Goal: Task Accomplishment & Management: Manage account settings

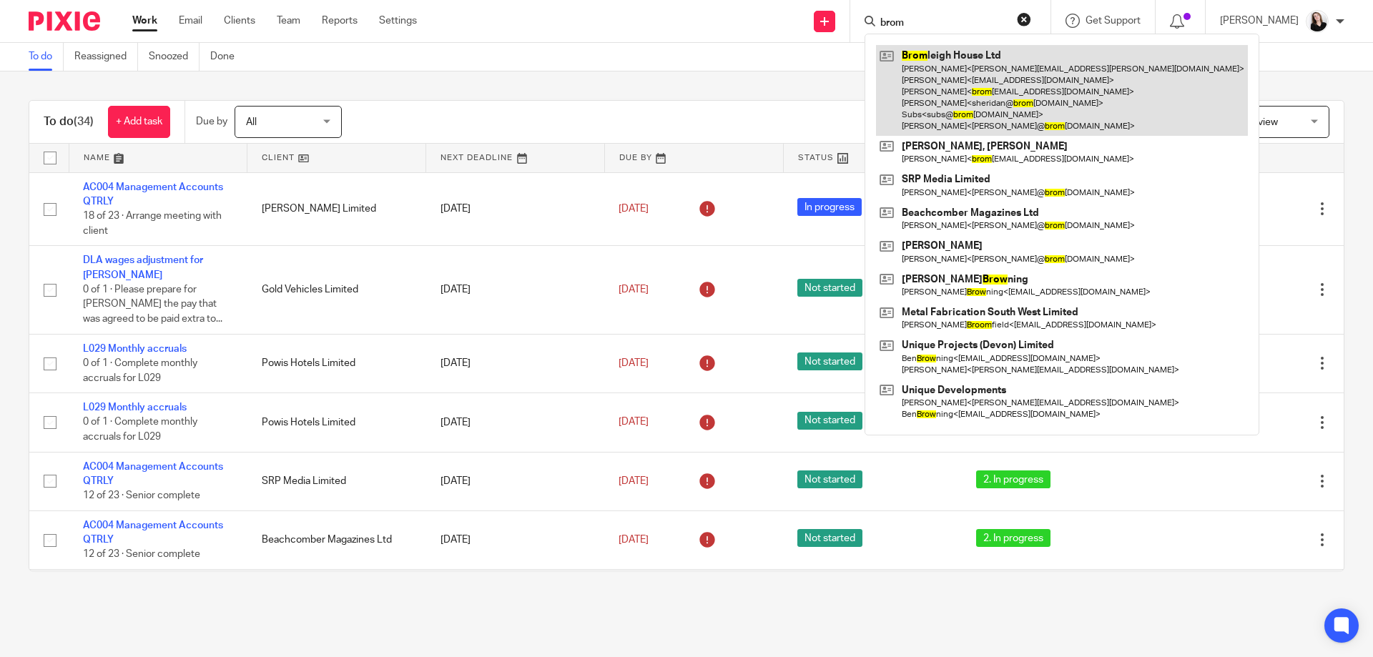
type input "brom"
click at [992, 68] on link at bounding box center [1062, 90] width 372 height 91
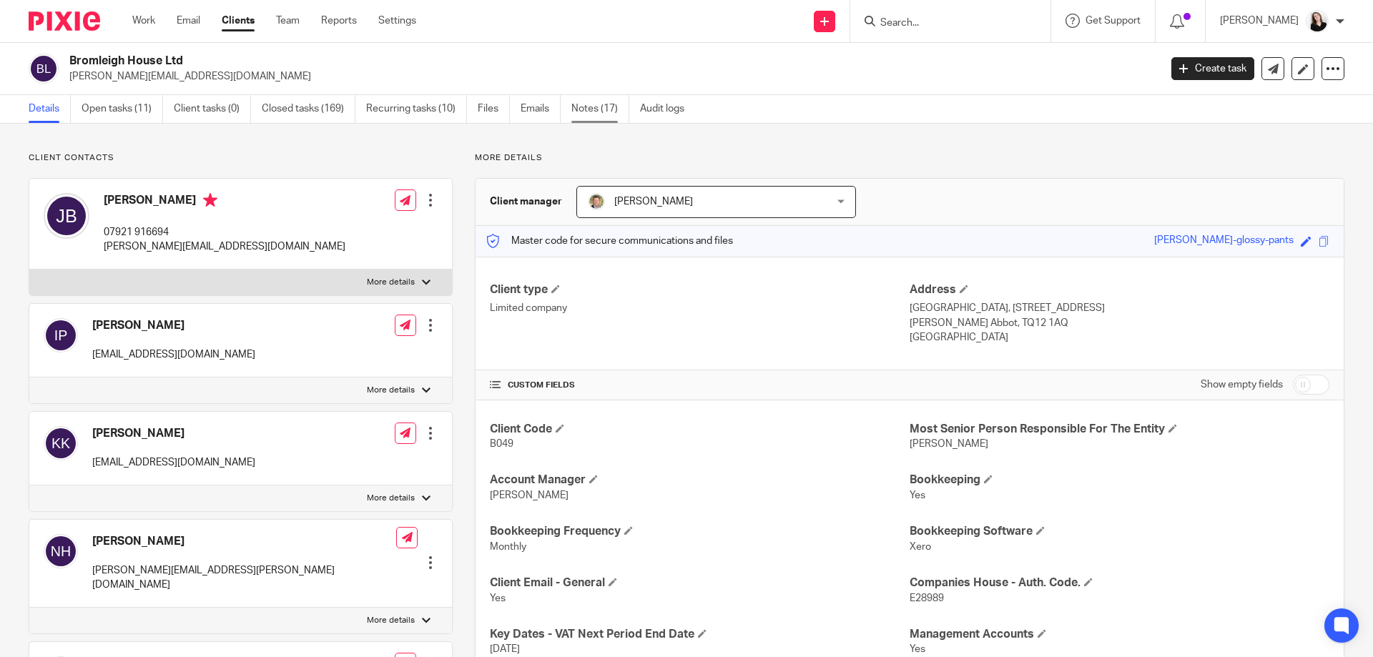
click at [585, 114] on link "Notes (17)" at bounding box center [600, 109] width 58 height 28
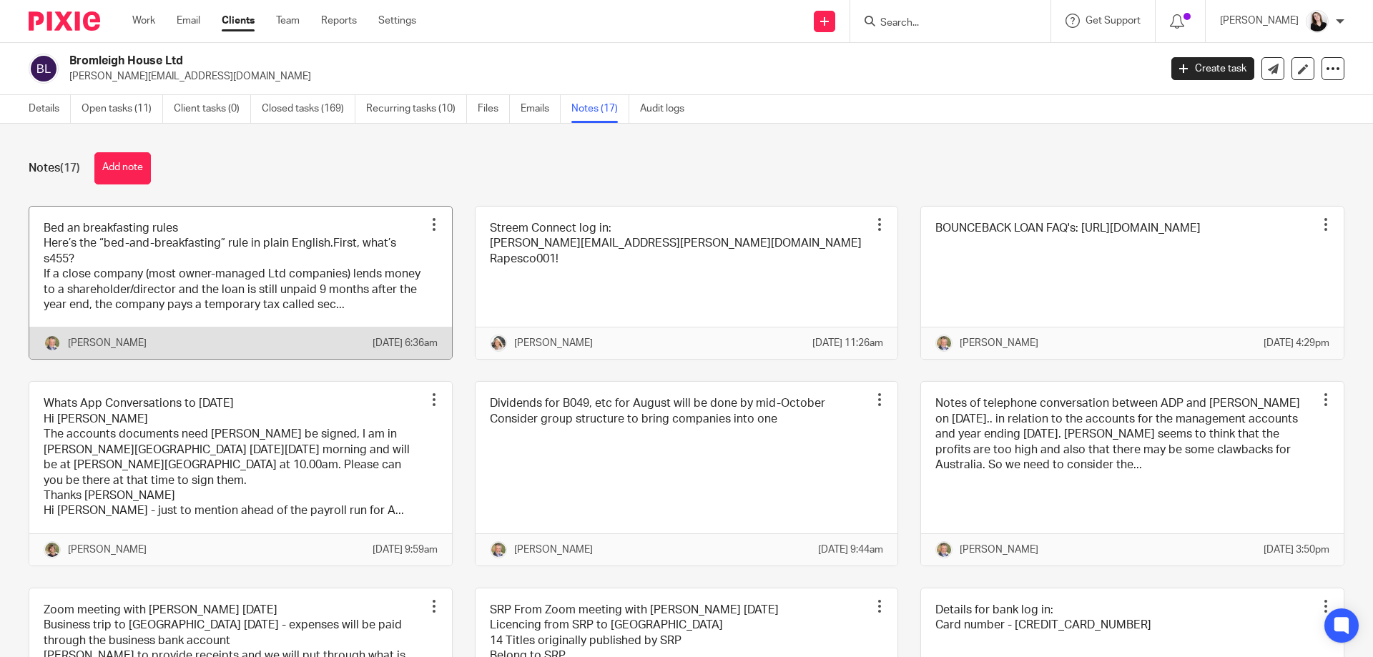
click at [226, 280] on link at bounding box center [240, 283] width 423 height 153
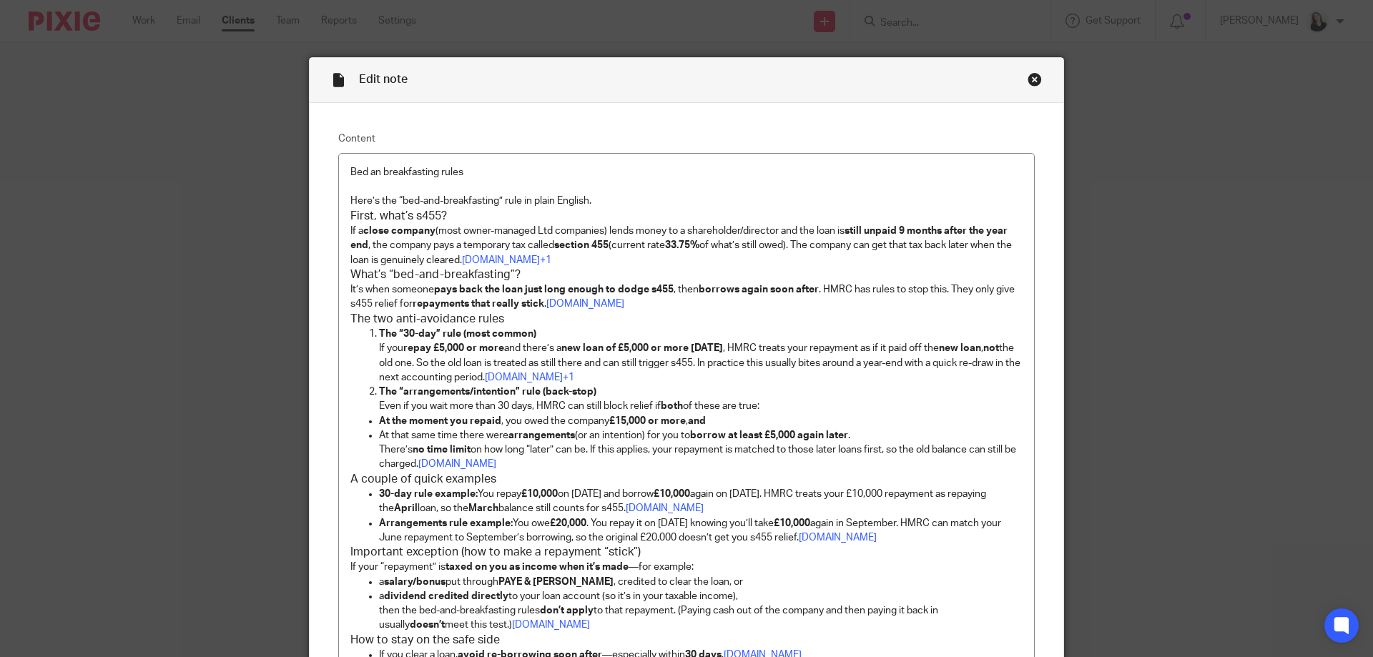
scroll to position [273, 0]
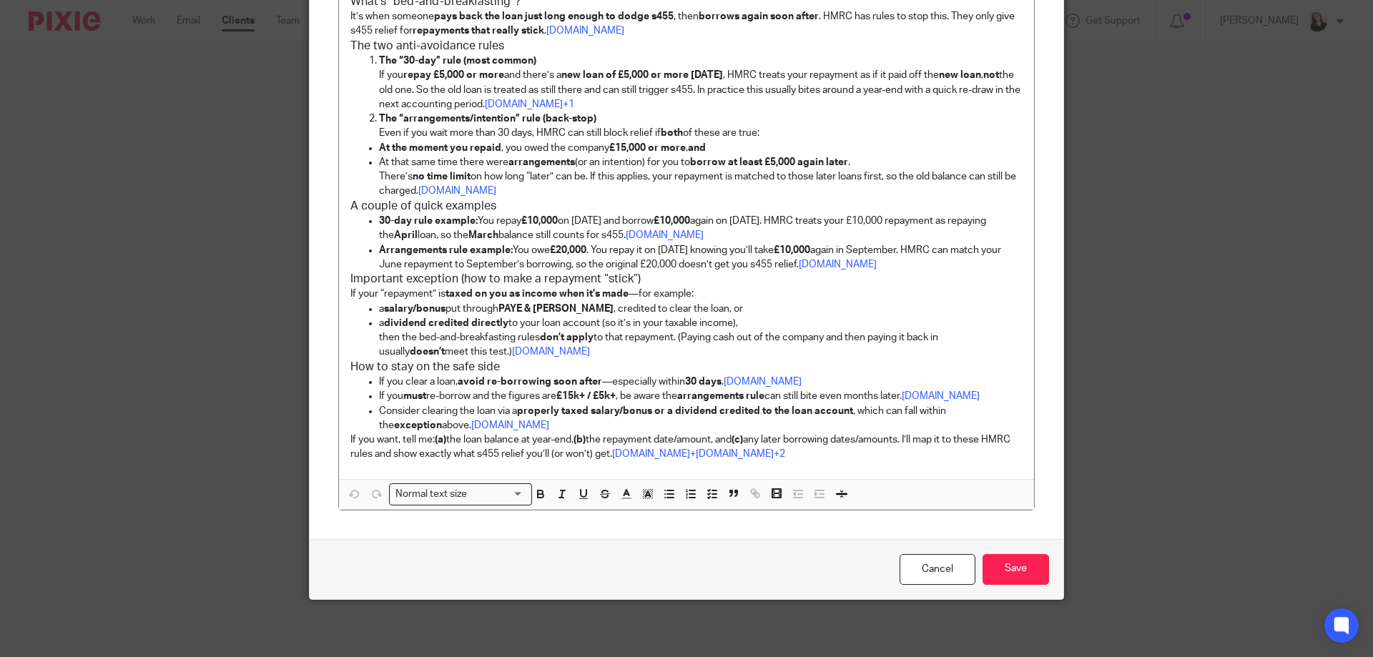
click at [1309, 25] on div "Edit note Content Bed an breakfasting rules Here’s the “bed-and-breakfasting” r…" at bounding box center [686, 328] width 1373 height 657
